Goal: Information Seeking & Learning: Check status

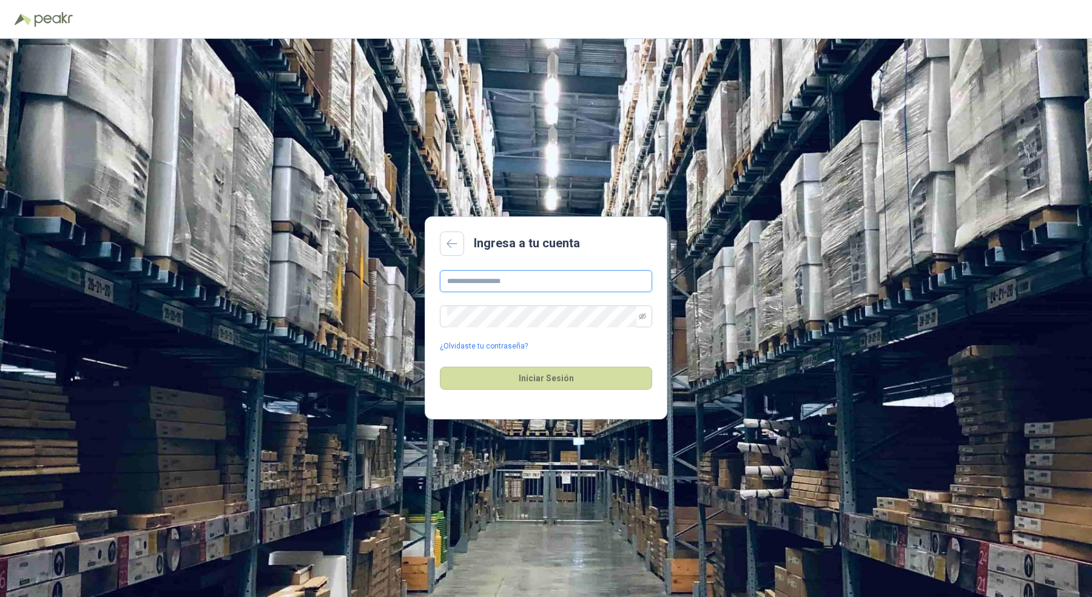
click at [476, 281] on input "text" at bounding box center [546, 282] width 212 height 22
type input "**********"
click at [440, 367] on button "Iniciar Sesión" at bounding box center [546, 378] width 212 height 23
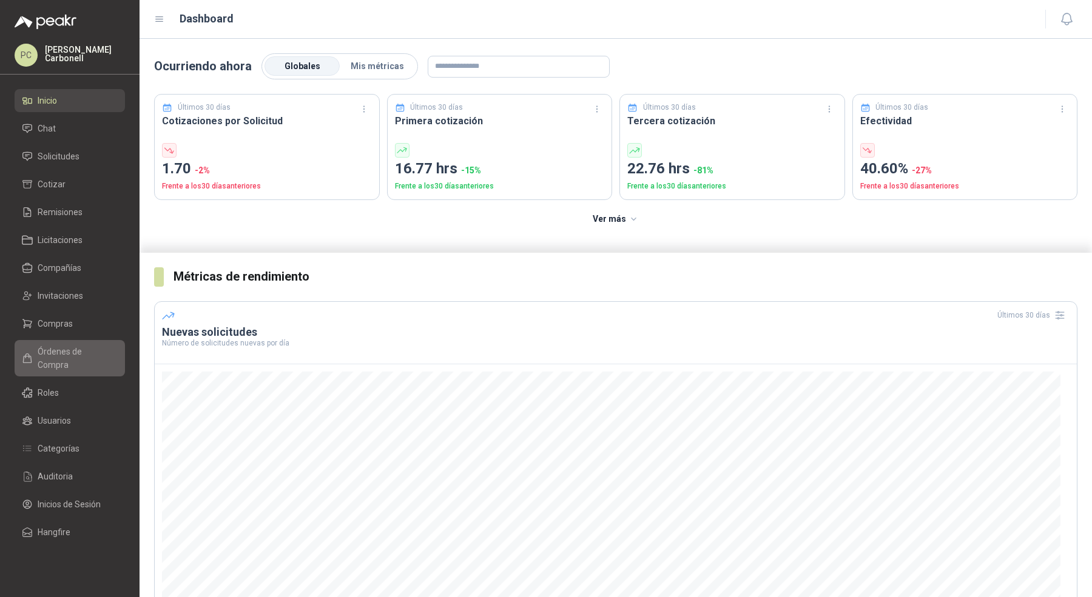
click at [78, 347] on span "Órdenes de Compra" at bounding box center [76, 358] width 76 height 27
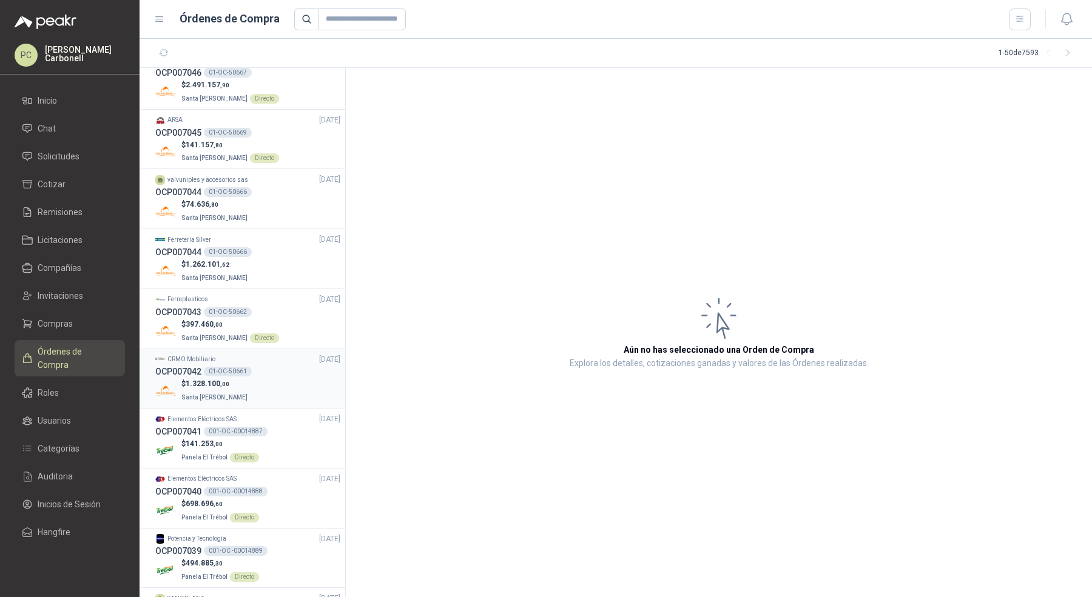
scroll to position [1154, 0]
click at [275, 369] on div "OCP007042 01-OC-50661" at bounding box center [247, 373] width 185 height 13
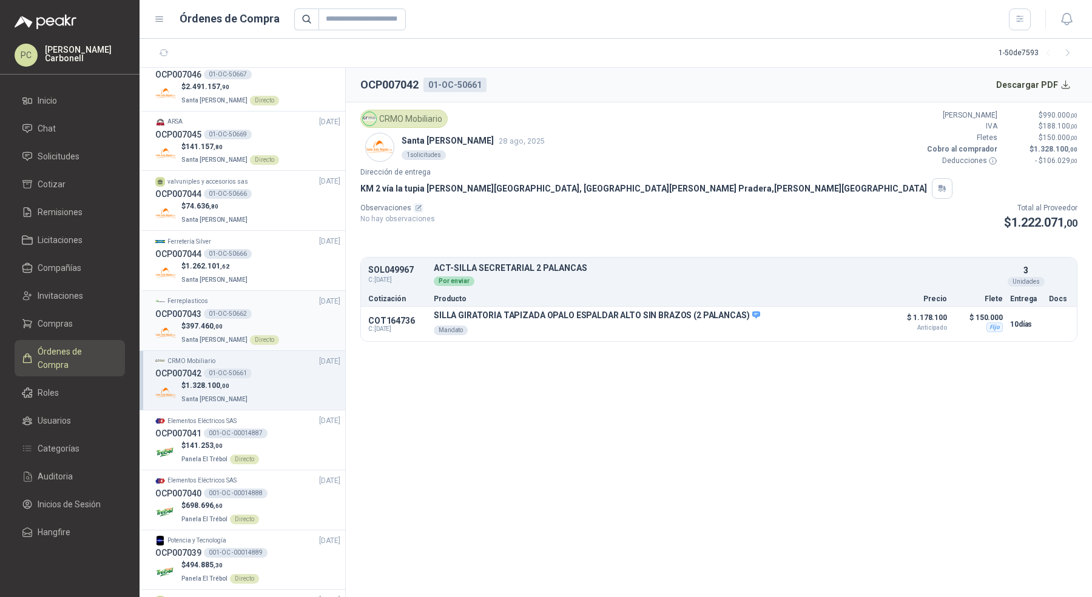
click at [280, 321] on div "$ 397.460 ,00 Santa [PERSON_NAME] Directo" at bounding box center [247, 333] width 185 height 25
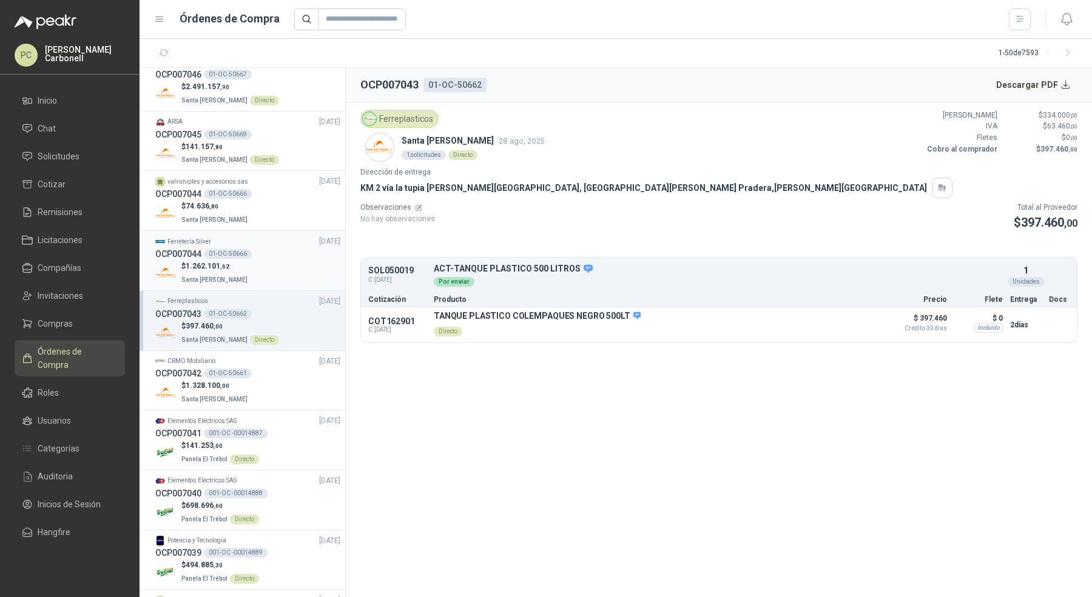
click at [287, 261] on div "$ 1.262.101 ,62 Santa [PERSON_NAME]" at bounding box center [247, 273] width 185 height 25
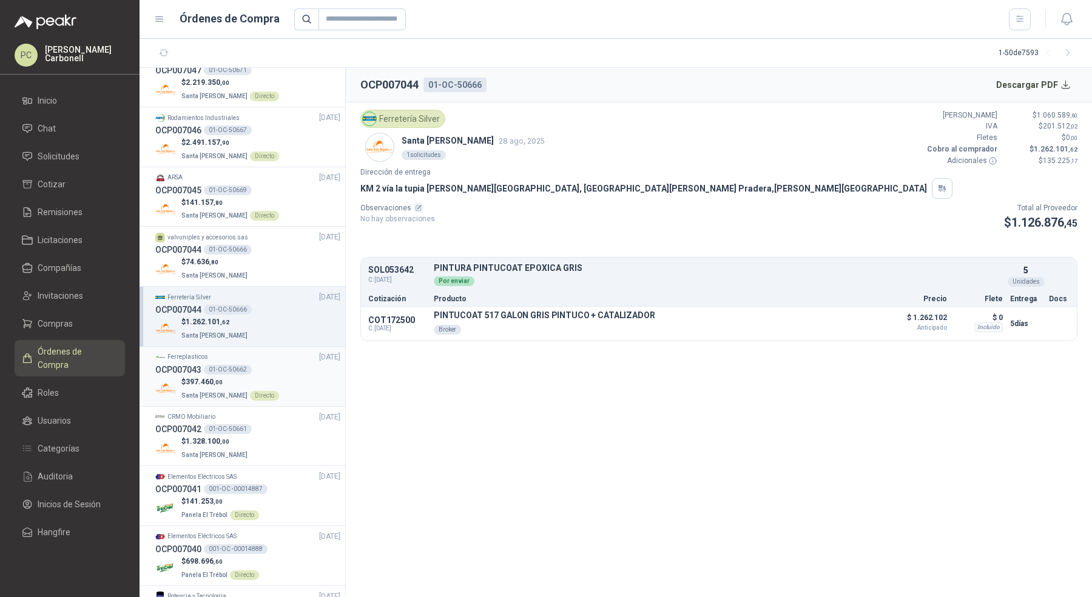
scroll to position [1097, 0]
click at [293, 264] on div "$ 74.636 ,80 Santa [PERSON_NAME]" at bounding box center [247, 270] width 185 height 25
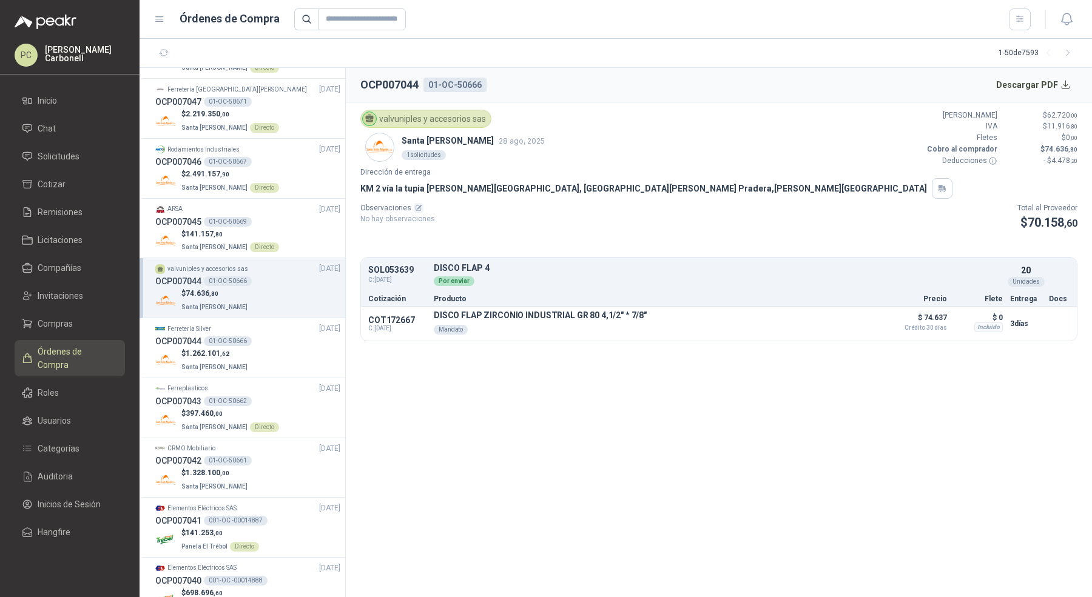
scroll to position [1063, 0]
click at [298, 236] on div "$ 141.157 ,80 Santa [PERSON_NAME] Directo" at bounding box center [247, 244] width 185 height 25
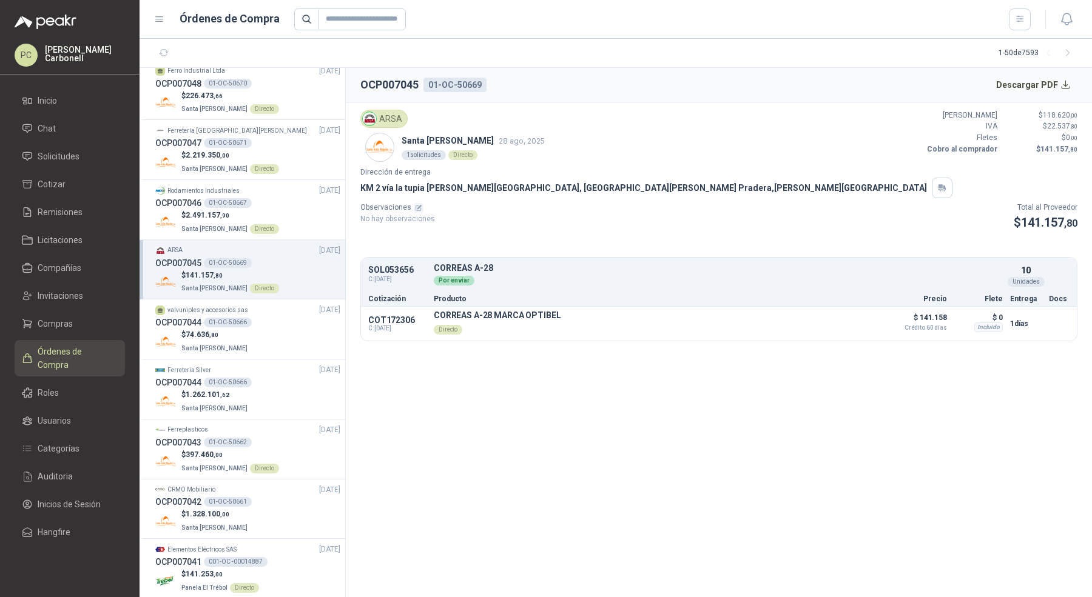
scroll to position [1023, 0]
click at [304, 204] on div "OCP007046 01-OC-50667" at bounding box center [247, 204] width 185 height 13
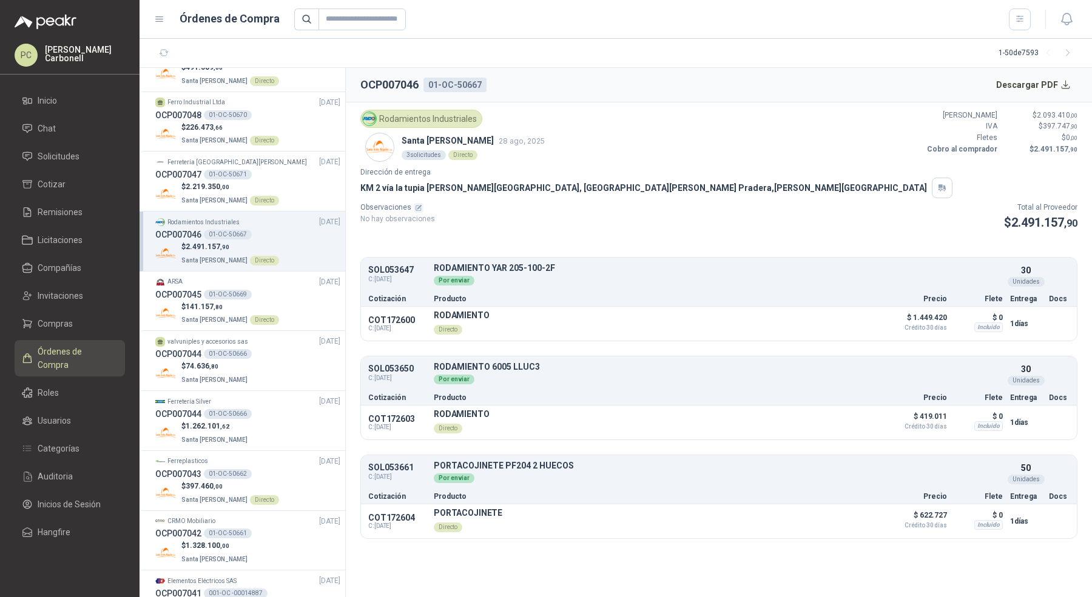
scroll to position [987, 0]
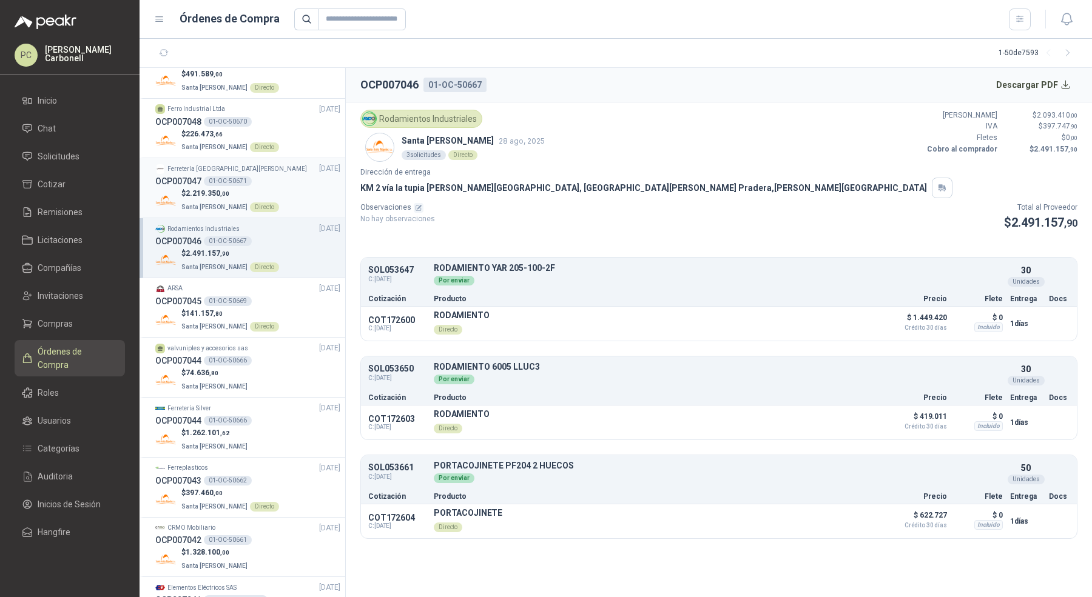
click at [307, 193] on div "$ 2.219.350 ,00 Santa [PERSON_NAME] Directo" at bounding box center [247, 200] width 185 height 25
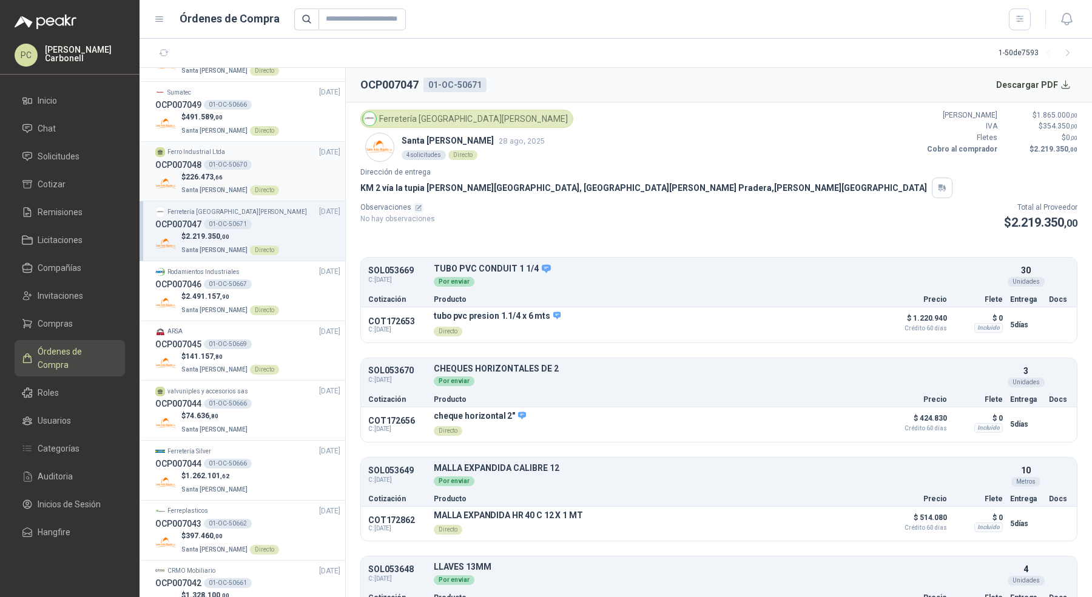
click at [301, 160] on div "OCP007048 01-OC-50670" at bounding box center [247, 164] width 185 height 13
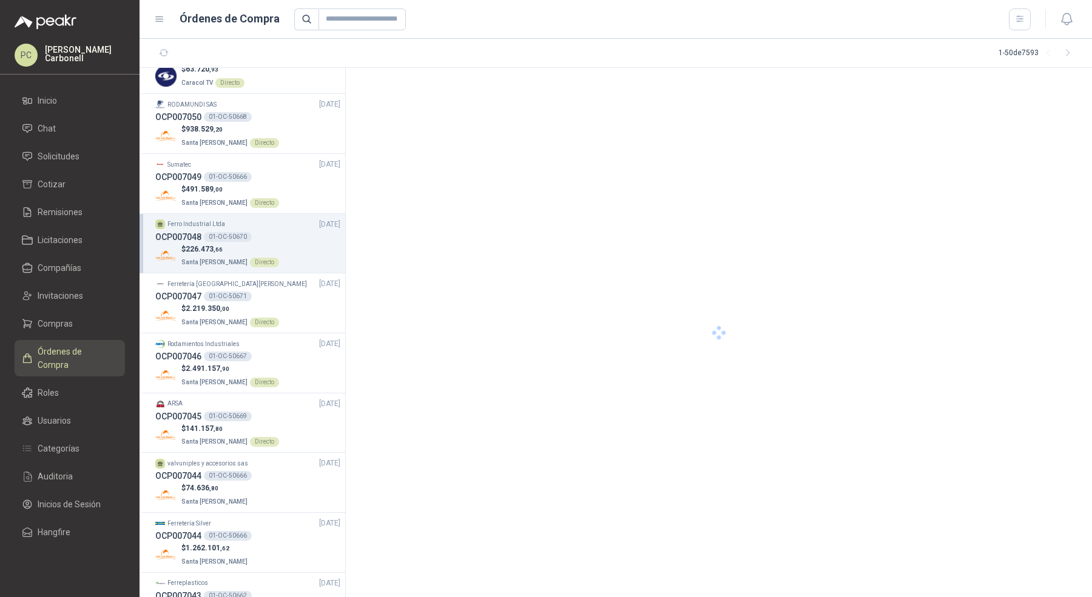
scroll to position [871, 0]
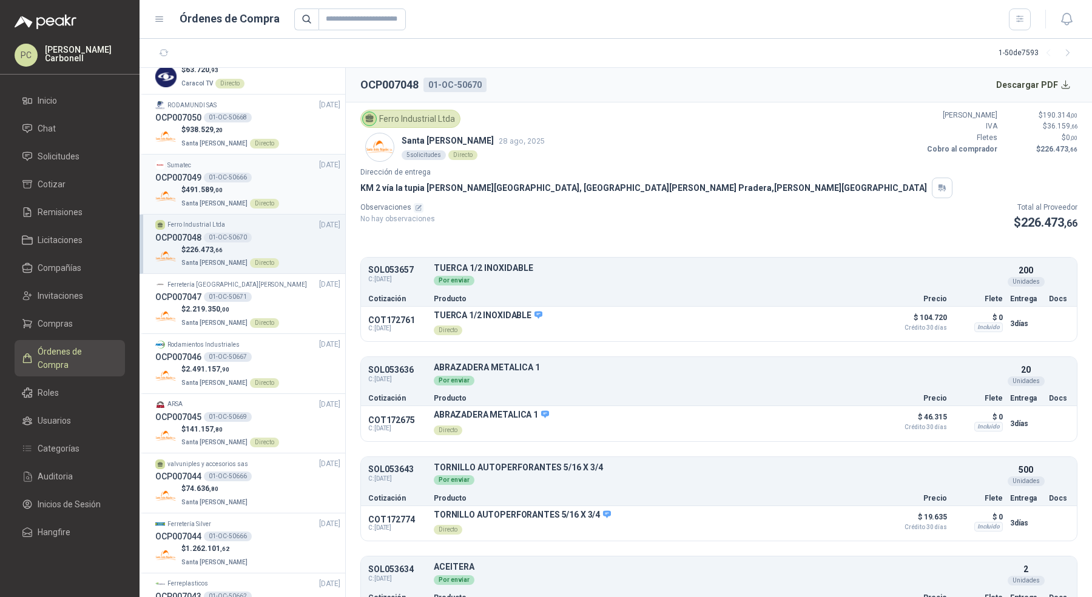
click at [300, 174] on div "OCP007049 01-OC-50666" at bounding box center [247, 177] width 185 height 13
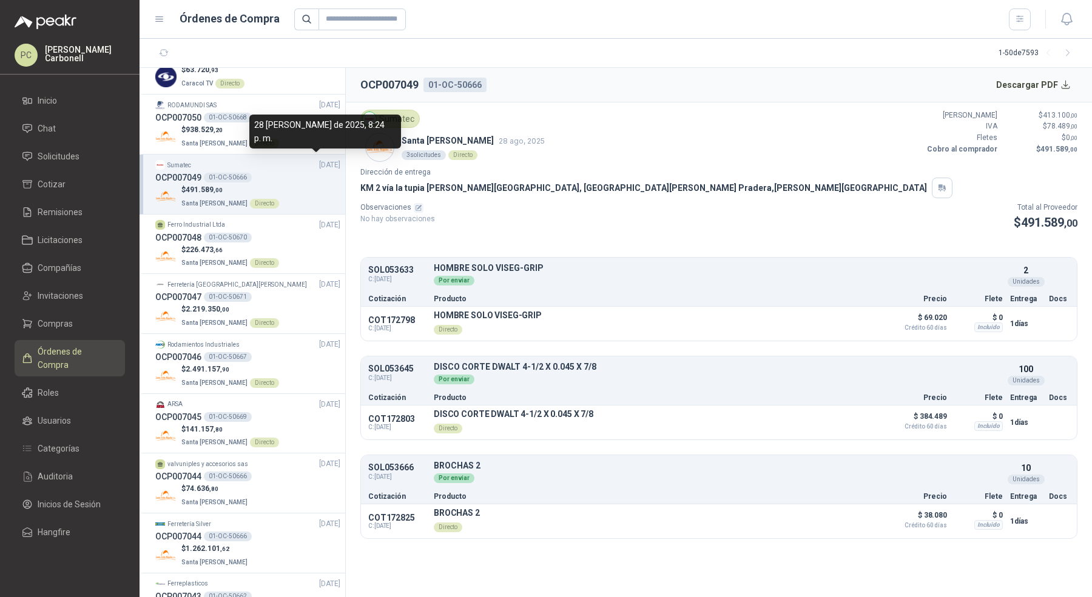
click at [308, 133] on div "28 [PERSON_NAME] de 2025, 8:24 p. m." at bounding box center [325, 132] width 152 height 34
click at [306, 111] on div "OCP007050 01-OC-50668" at bounding box center [247, 117] width 185 height 13
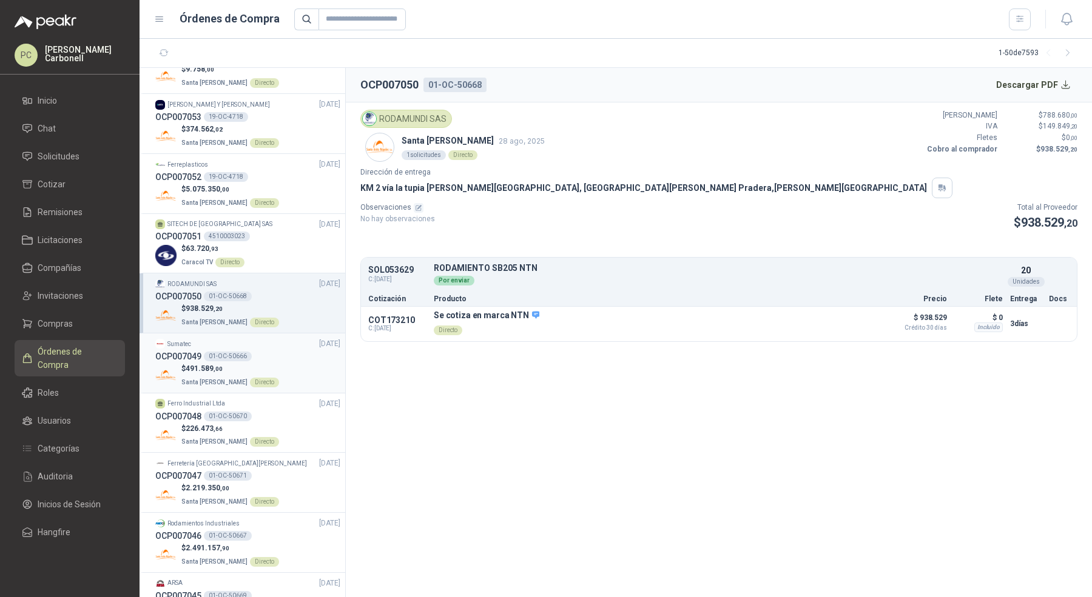
scroll to position [688, 0]
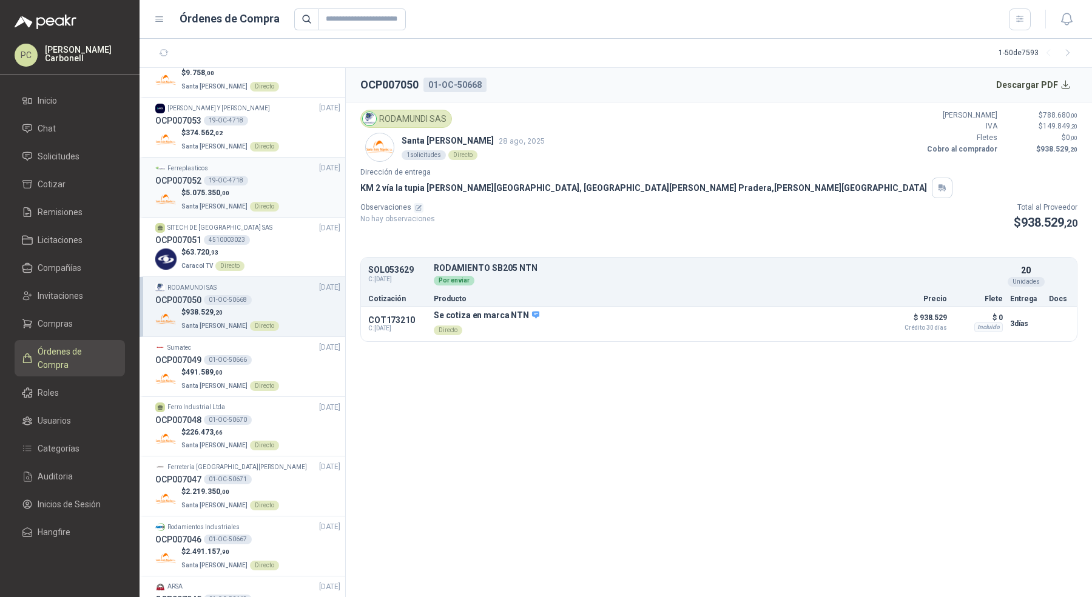
click at [295, 187] on div "$ 5.075.350 ,00 Santa [PERSON_NAME] Directo" at bounding box center [247, 199] width 185 height 25
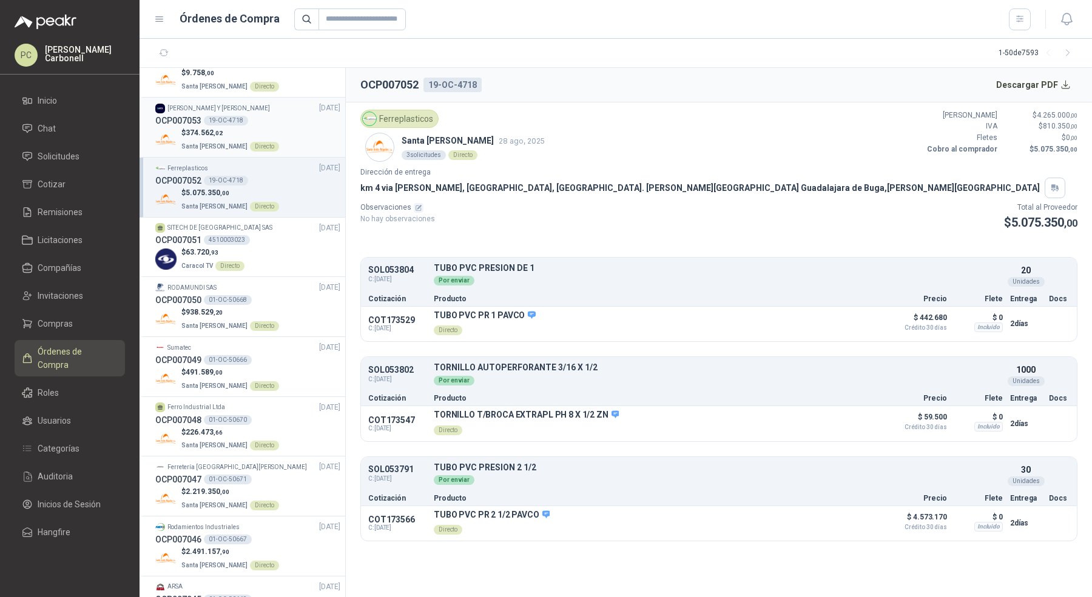
click at [295, 145] on div "$ 374.562 ,02 Santa [PERSON_NAME] Directo" at bounding box center [247, 139] width 185 height 25
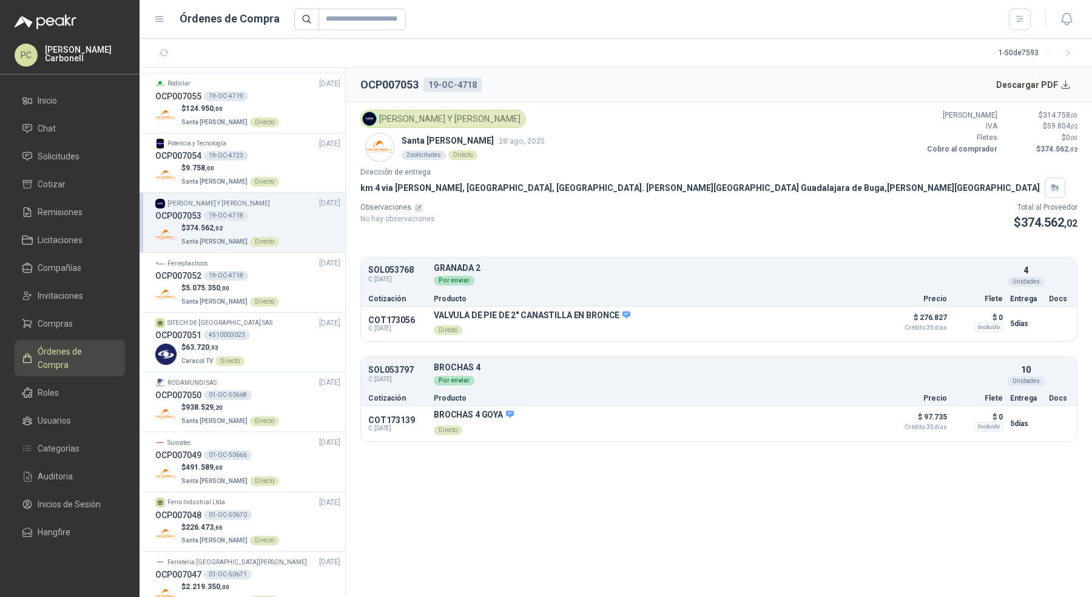
scroll to position [590, 0]
click at [294, 156] on div "OCP007054 19-OC-4723" at bounding box center [247, 158] width 185 height 13
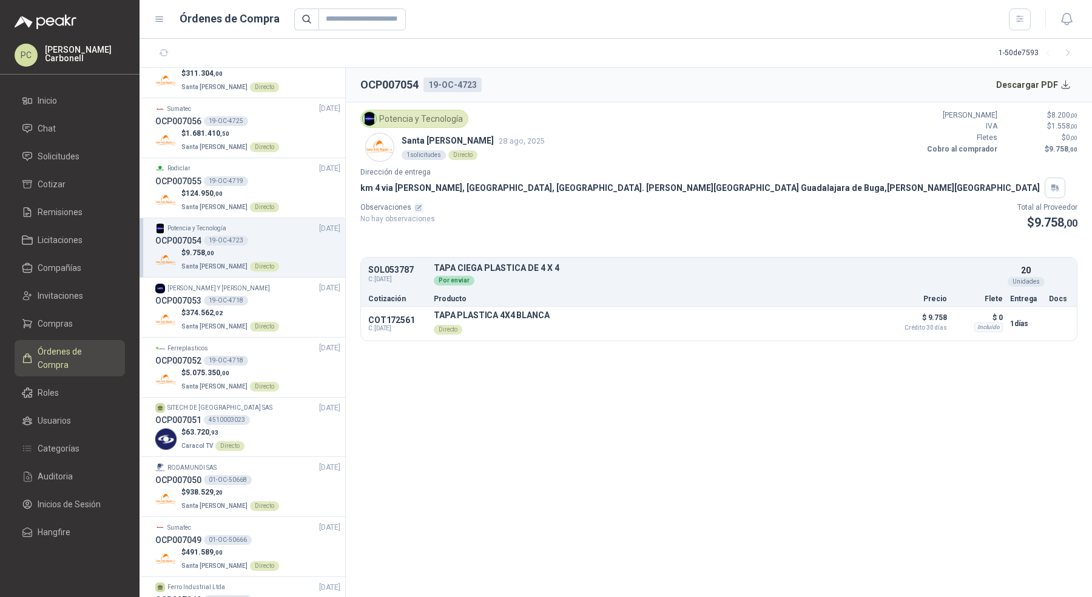
scroll to position [507, 0]
click at [288, 198] on div "$ 124.950 ,00 Santa [PERSON_NAME] Directo" at bounding box center [247, 201] width 185 height 25
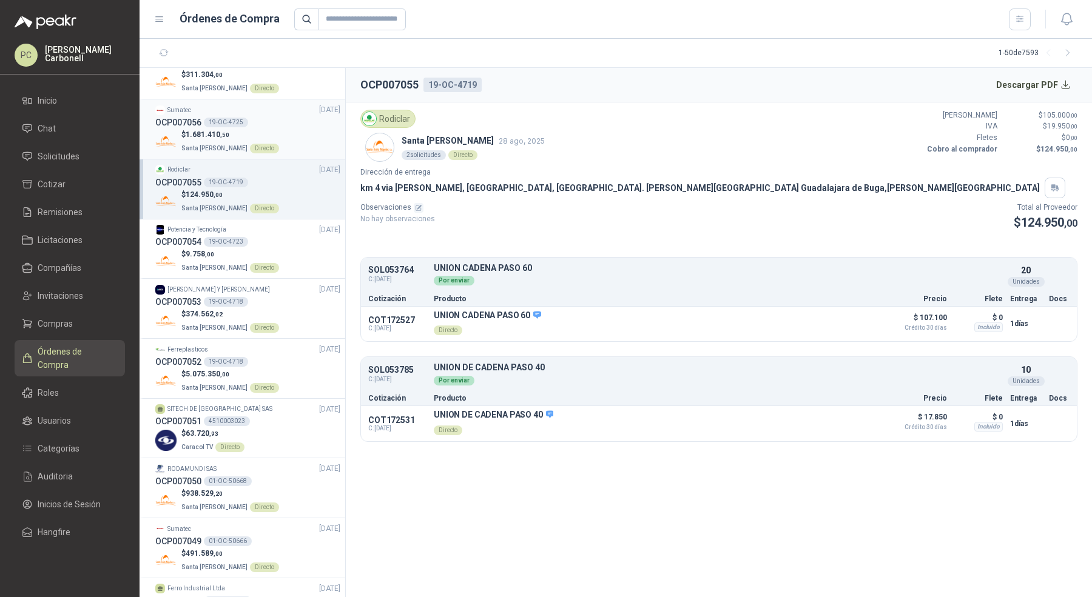
click at [312, 129] on div "$ 1.681.410 ,50 Santa [PERSON_NAME] Directo" at bounding box center [247, 141] width 185 height 25
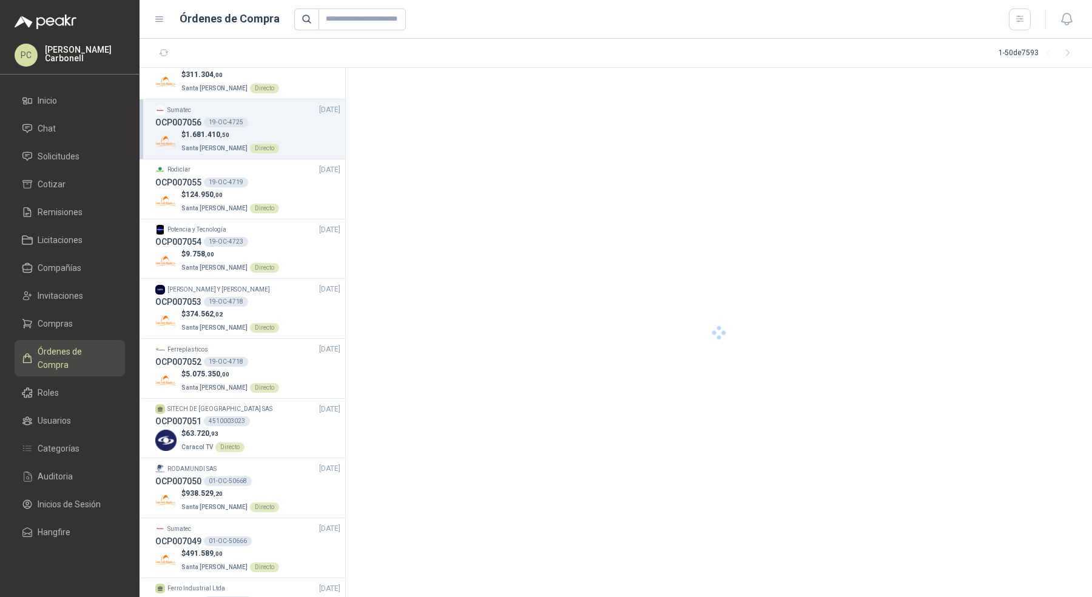
scroll to position [428, 0]
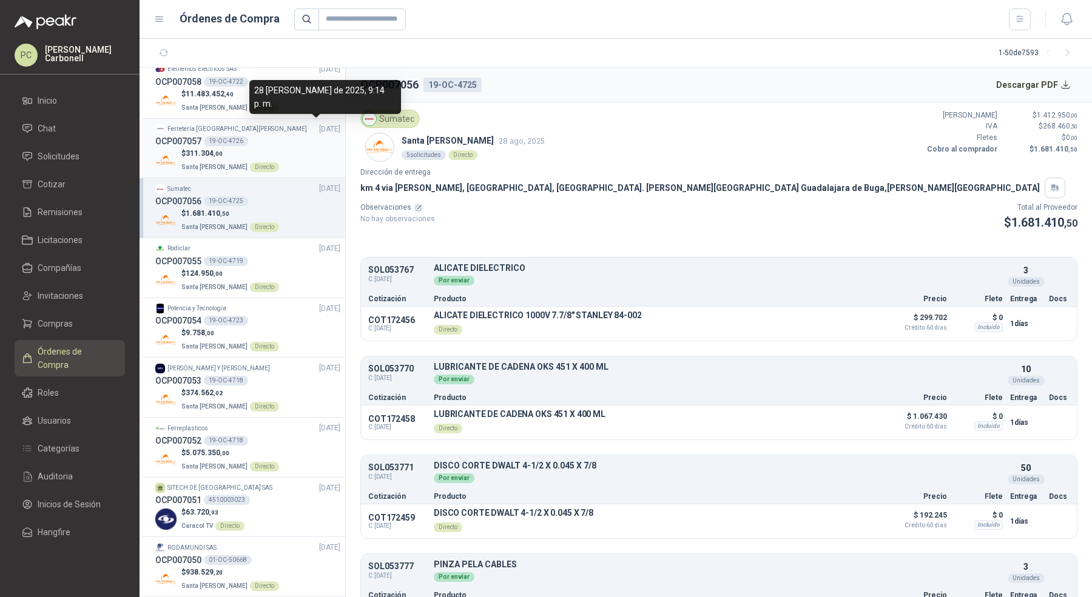
click at [308, 149] on div "$ 311.304 ,00 Santa [PERSON_NAME] Directo" at bounding box center [247, 160] width 185 height 25
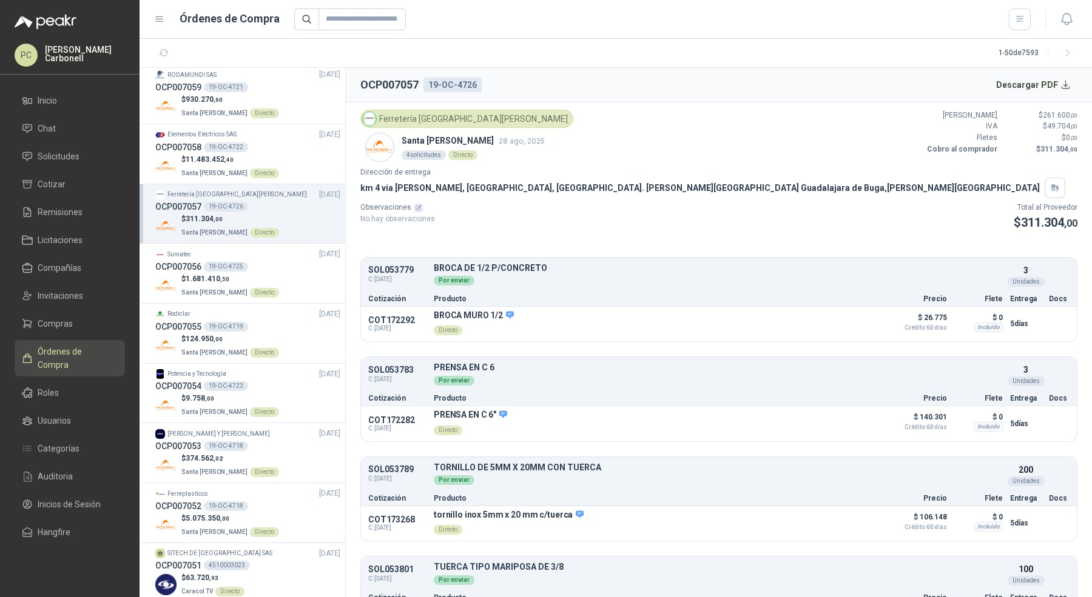
scroll to position [334, 0]
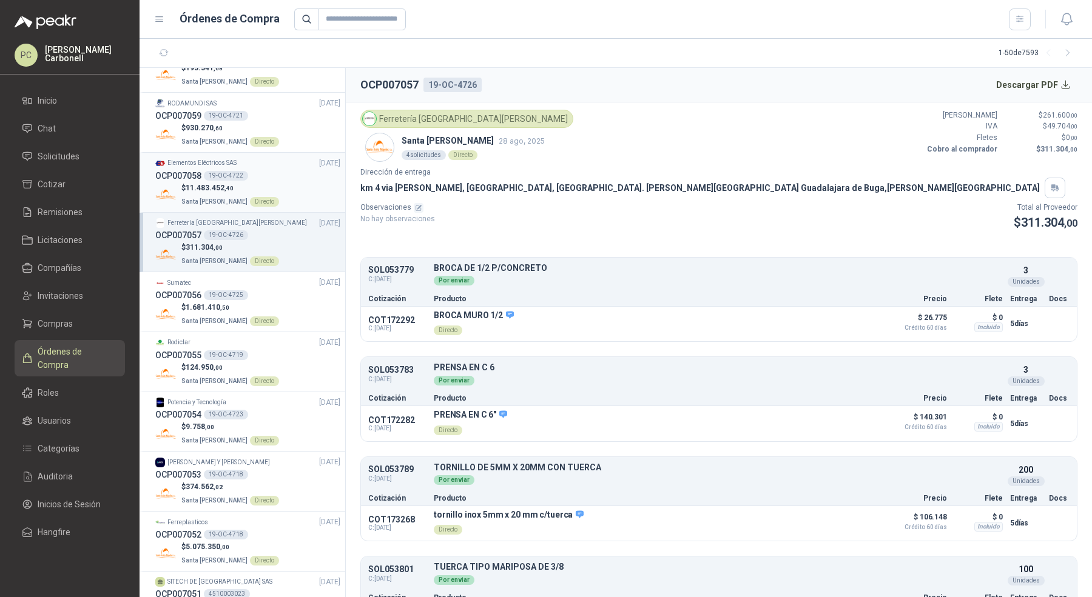
click at [300, 171] on div "OCP007058 19-OC-4722" at bounding box center [247, 175] width 185 height 13
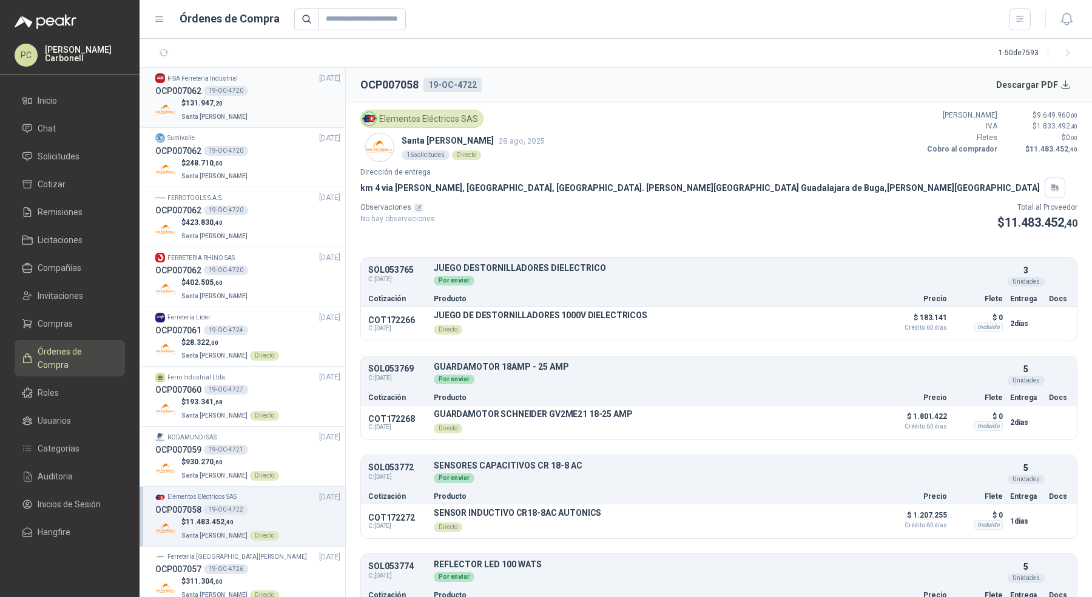
click at [267, 104] on div "$ 131.947 ,20 Santa [PERSON_NAME]" at bounding box center [247, 110] width 185 height 25
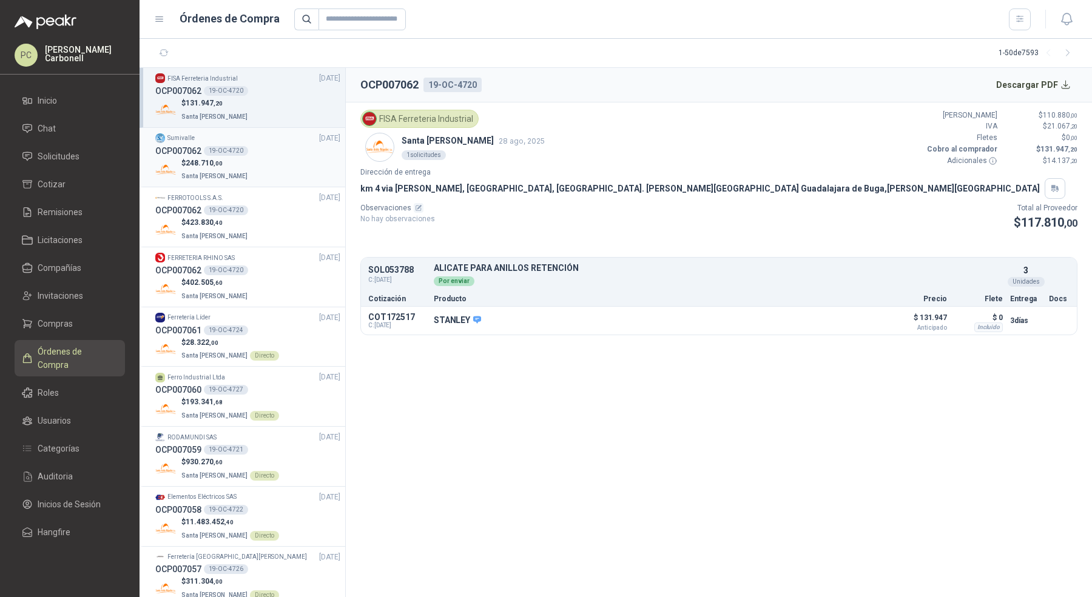
click at [263, 164] on div "$ 248.710 ,00 Santa [PERSON_NAME]" at bounding box center [247, 170] width 185 height 25
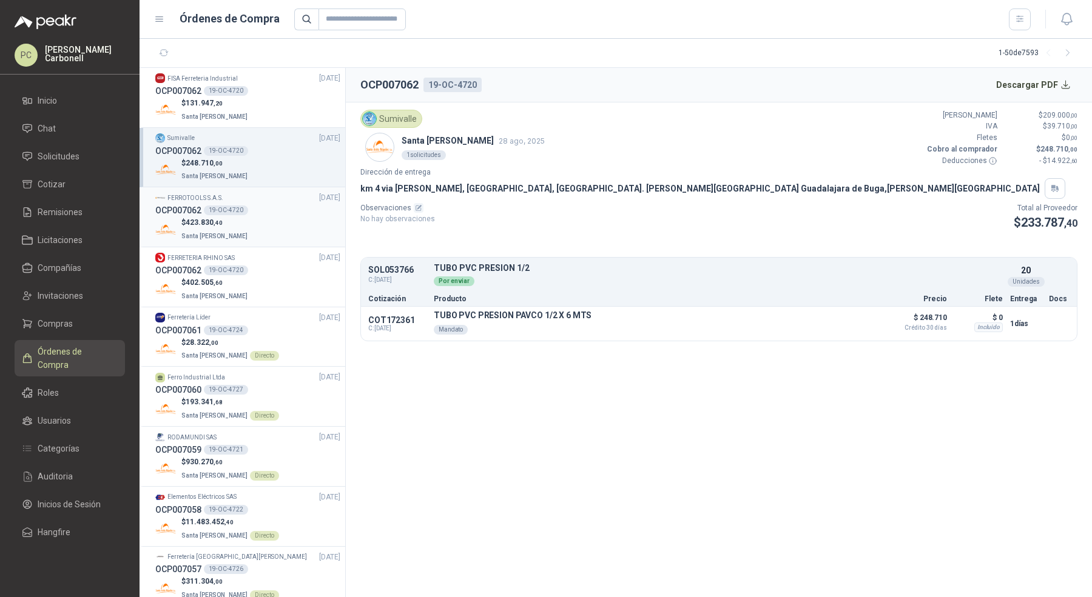
click at [256, 235] on div "$ 423.830 ,40 Santa [PERSON_NAME]" at bounding box center [247, 229] width 185 height 25
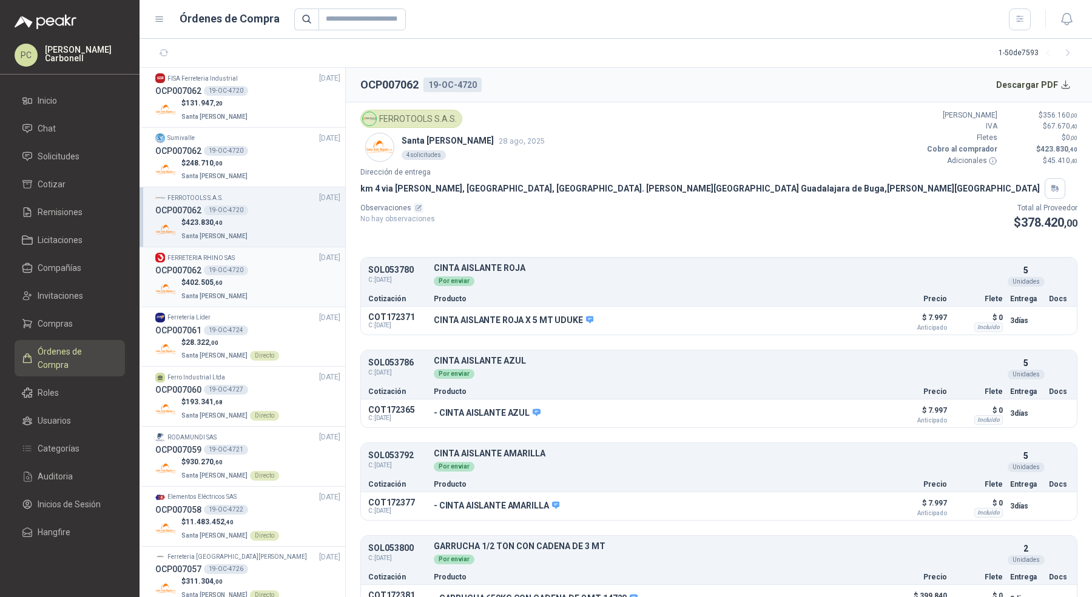
click at [261, 286] on div "$ 402.505 ,60 Santa [PERSON_NAME]" at bounding box center [247, 289] width 185 height 25
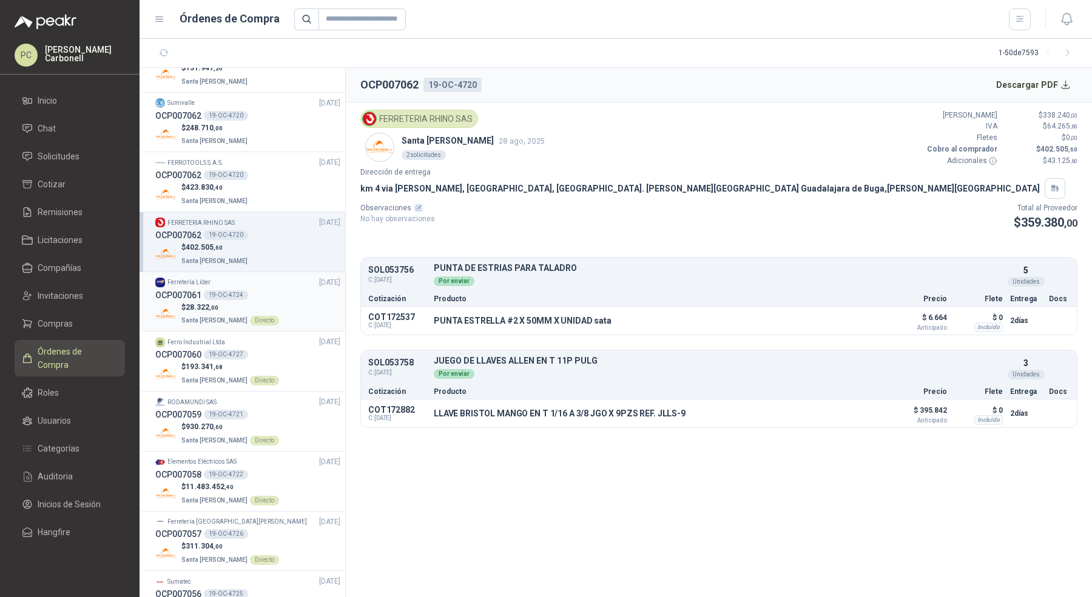
scroll to position [41, 0]
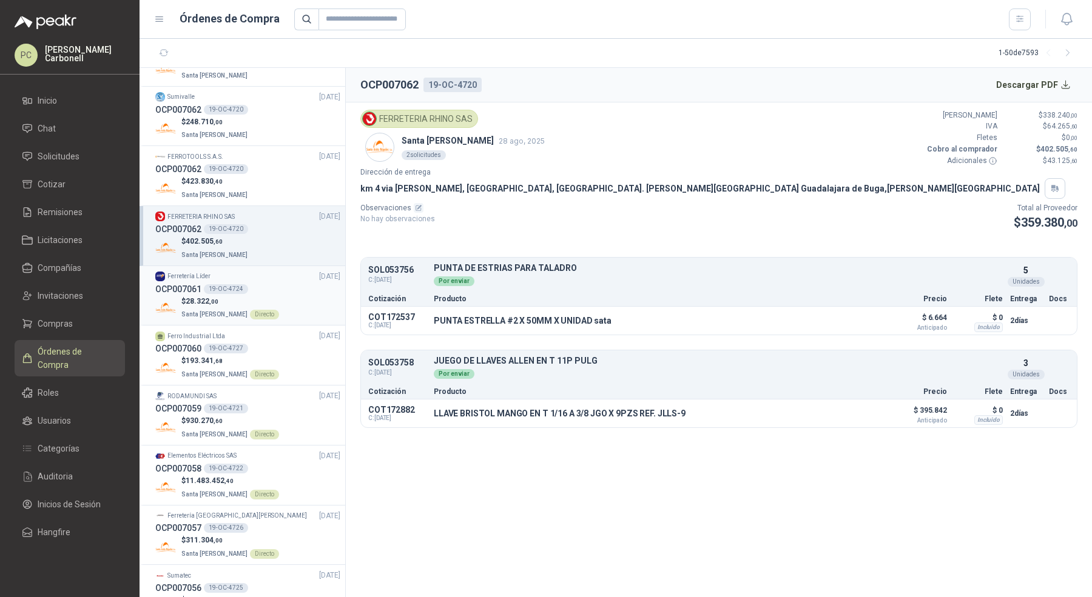
click at [271, 301] on div "$ 28.322 ,00 Santa [PERSON_NAME] Directo" at bounding box center [247, 308] width 185 height 25
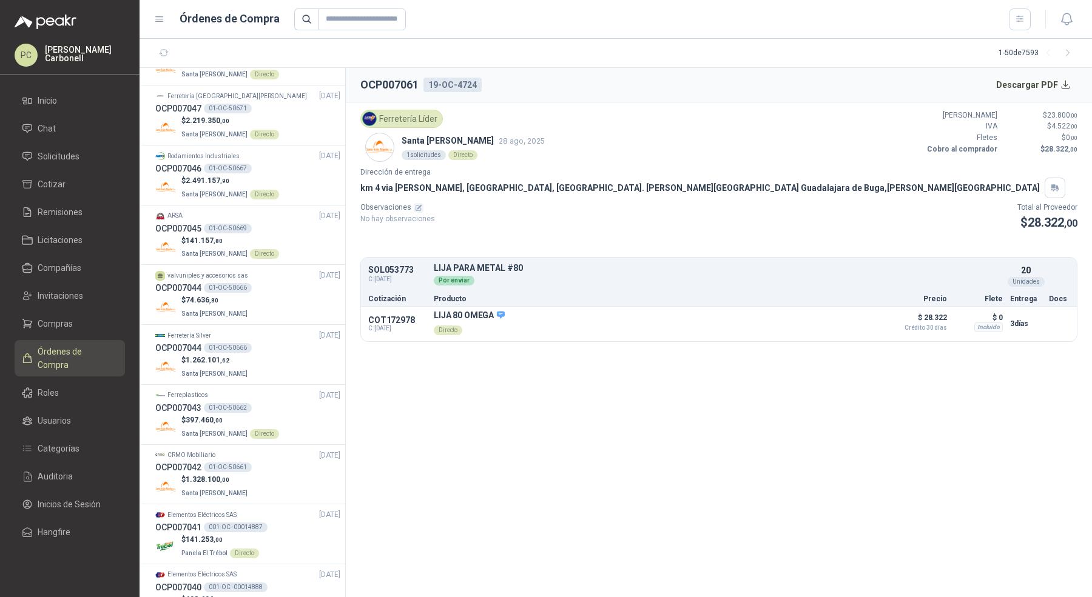
scroll to position [1060, 0]
click at [269, 311] on div "$ 74.636 ,80 Santa [PERSON_NAME]" at bounding box center [247, 306] width 185 height 25
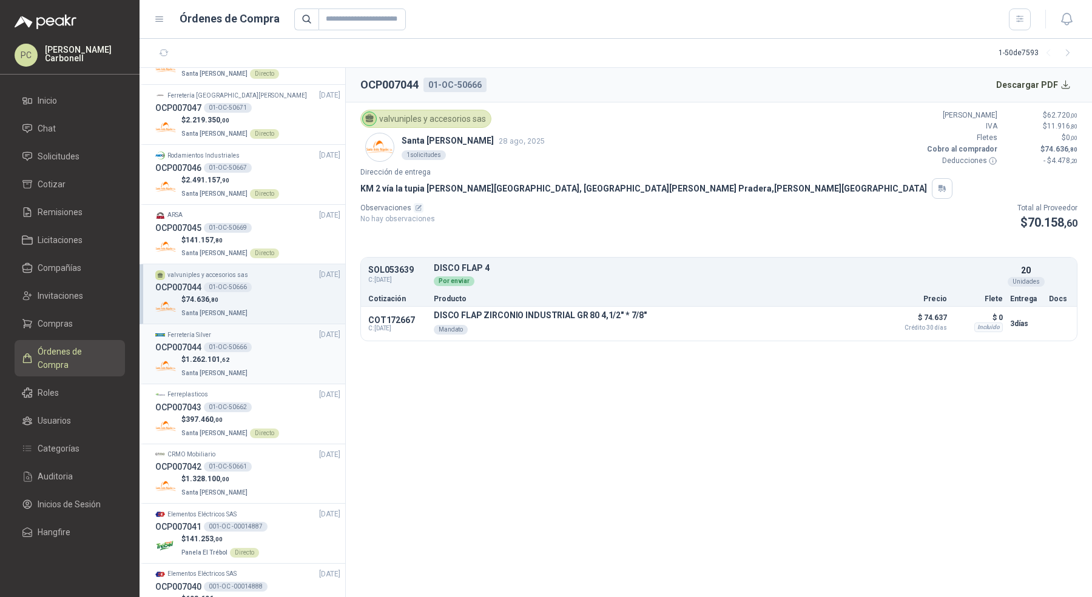
click at [274, 348] on div "OCP007044 01-OC-50666" at bounding box center [247, 347] width 185 height 13
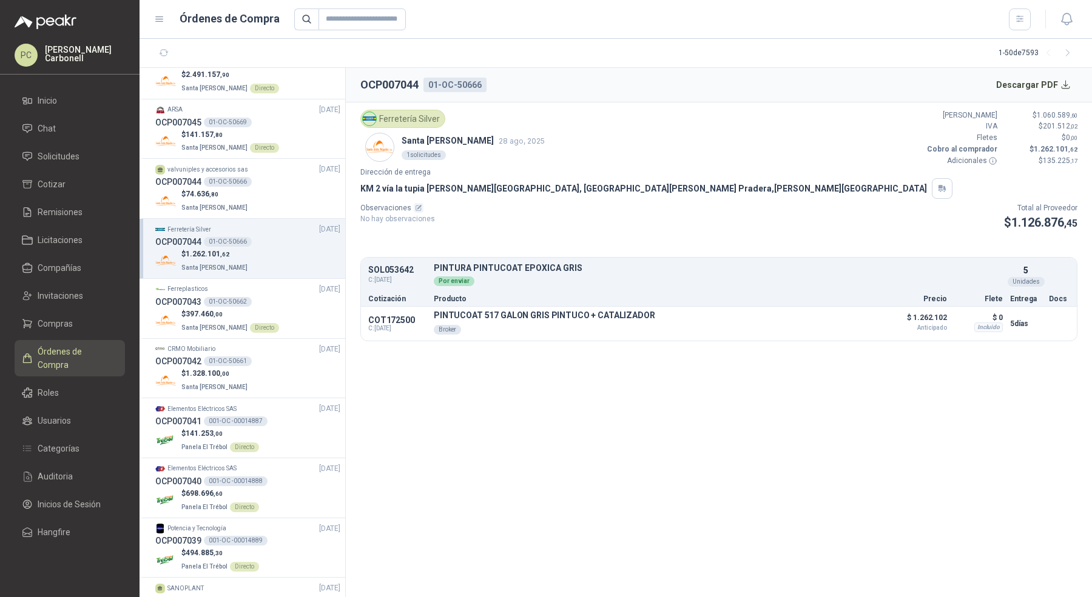
scroll to position [1184, 0]
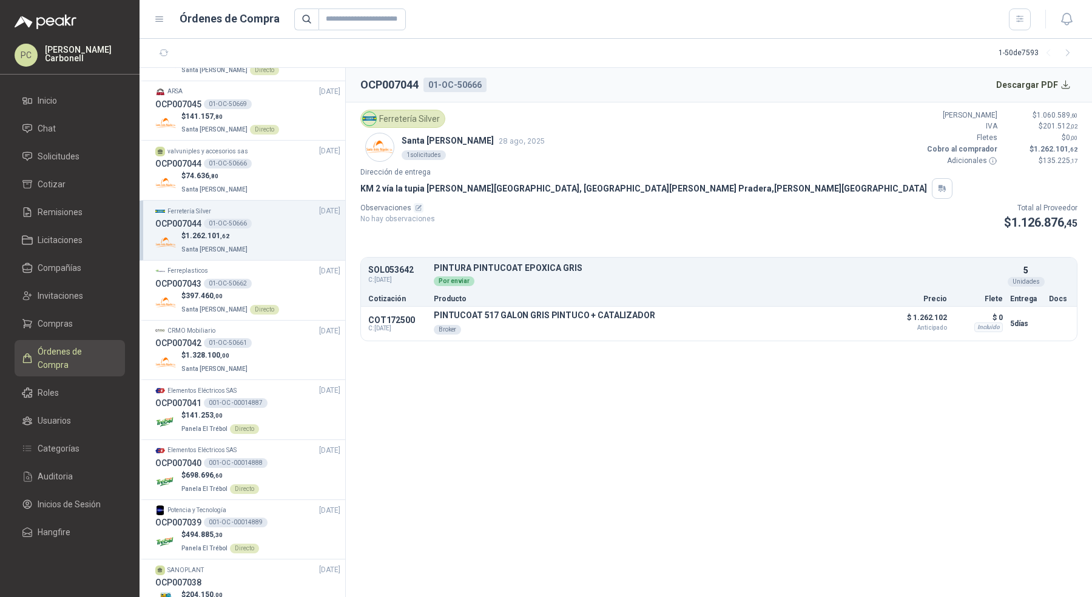
click at [274, 350] on div "$ 1.328.100 ,00 Santa [PERSON_NAME]" at bounding box center [247, 362] width 185 height 25
